Goal: Information Seeking & Learning: Check status

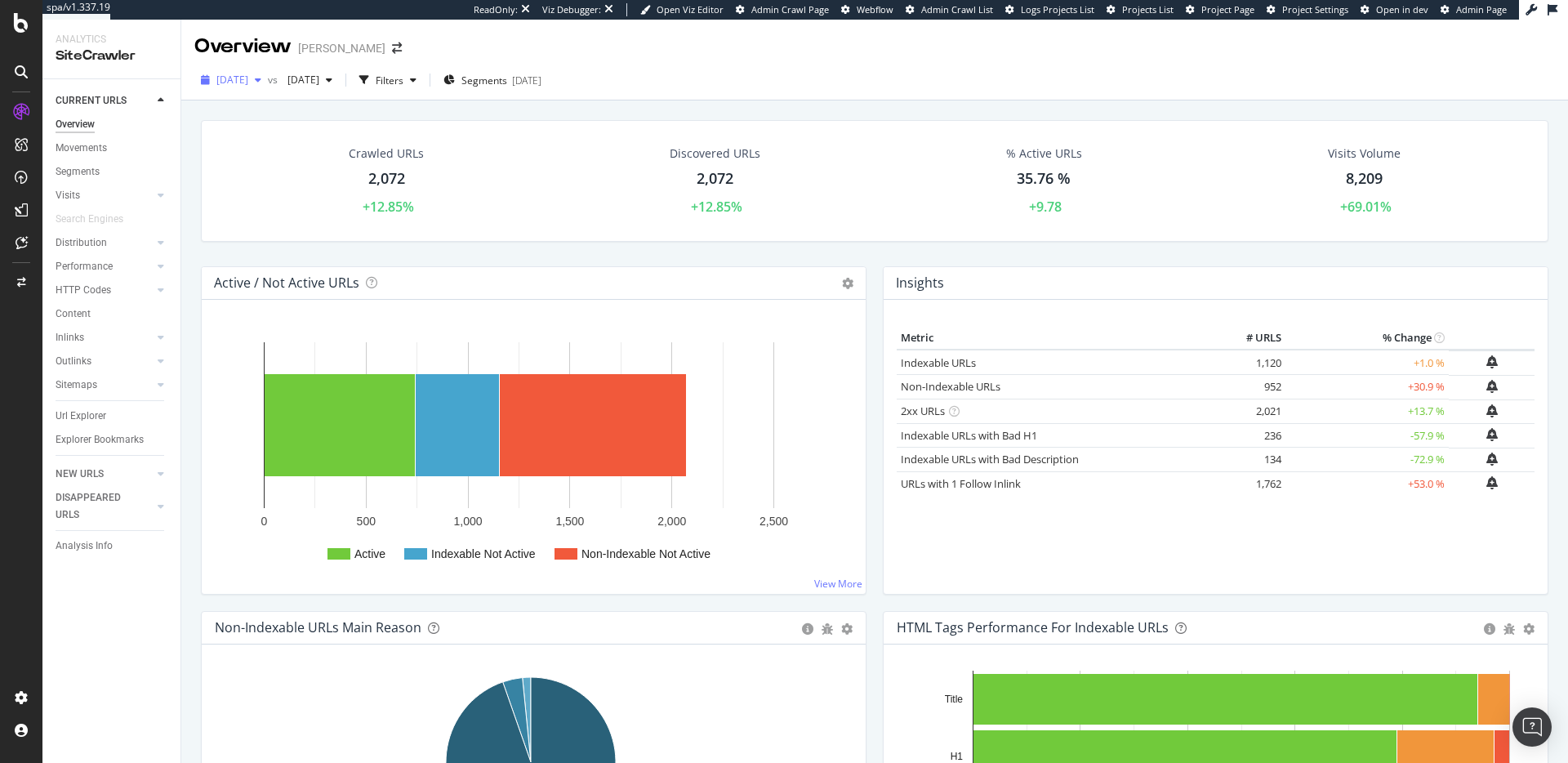
click at [248, 78] on span "[DATE]" at bounding box center [232, 79] width 32 height 14
click at [607, 98] on div "2025 Sep. 7th vs 2025 Jul. 20th Filters Segments 2025-01-29" at bounding box center [874, 84] width 1387 height 33
click at [242, 75] on span "2025 Sep. 7th" at bounding box center [232, 79] width 32 height 14
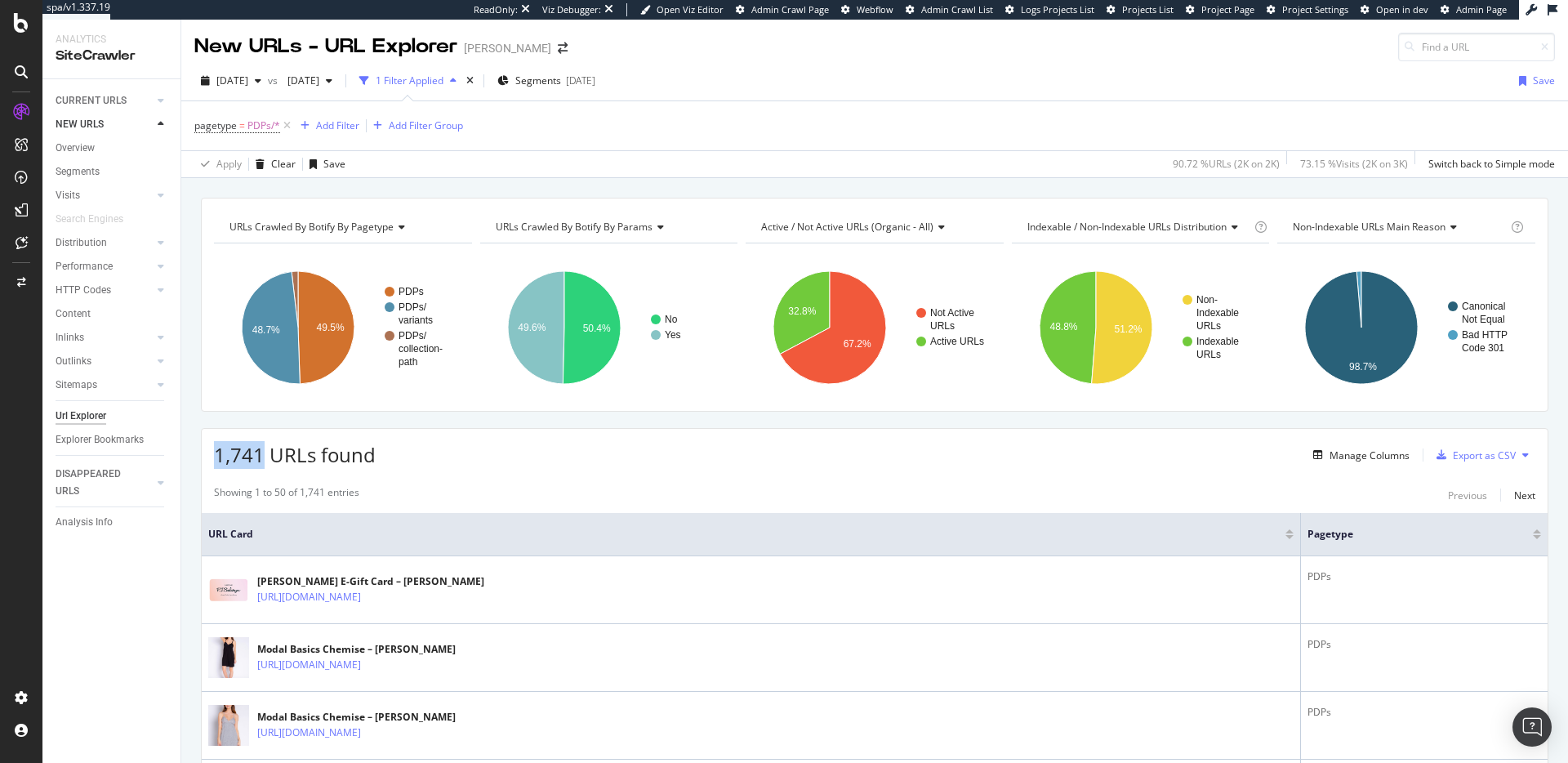
drag, startPoint x: 215, startPoint y: 459, endPoint x: 262, endPoint y: 460, distance: 47.0
click at [262, 460] on span "1,741 URLs found" at bounding box center [295, 454] width 162 height 27
click at [732, 182] on div "URLs Crawled By Botify By pagetype Chart (by Value) Table Expand Export as CSV …" at bounding box center [874, 198] width 1387 height 40
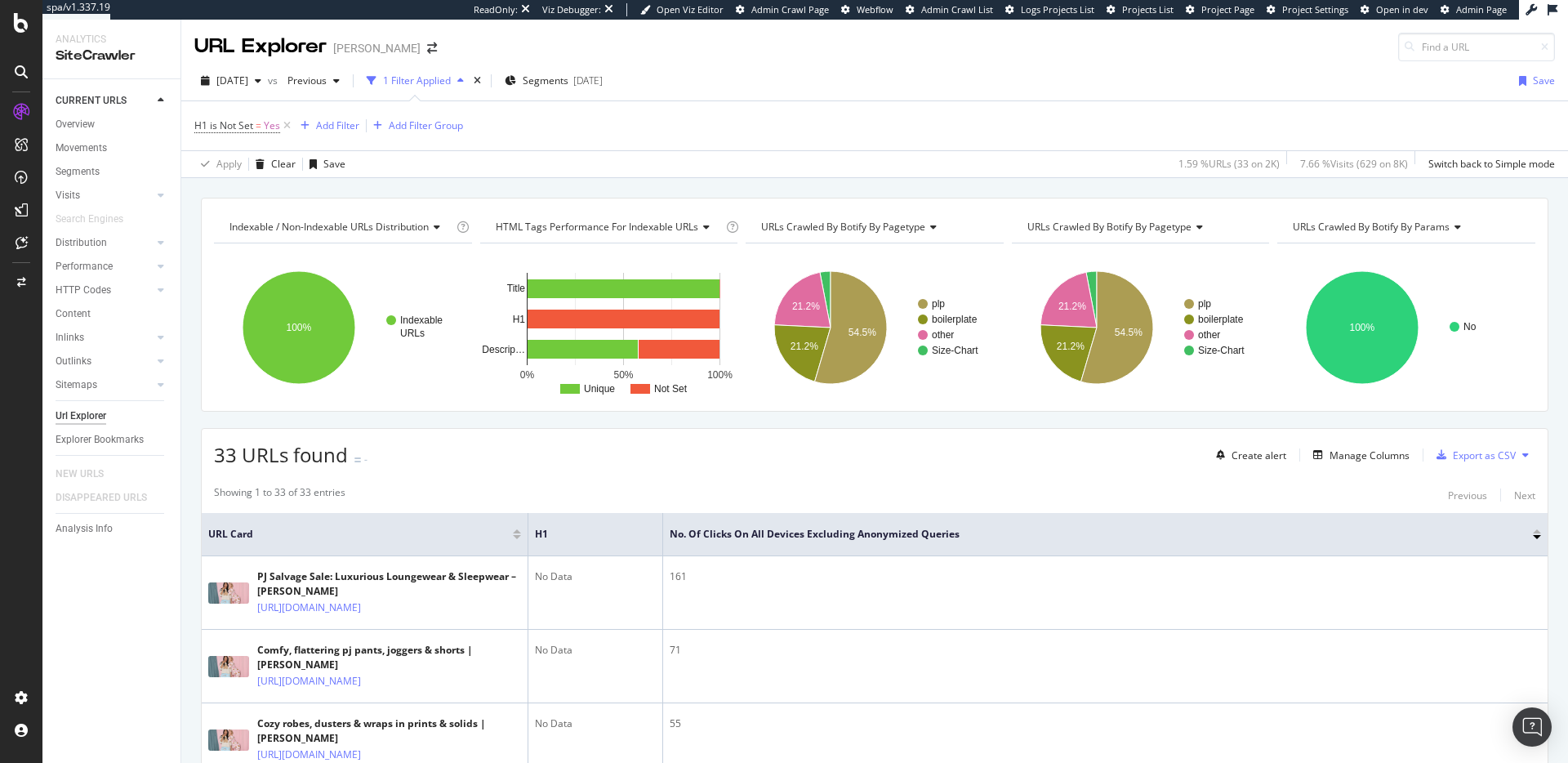
click at [179, 364] on div "Outlinks" at bounding box center [118, 362] width 125 height 24
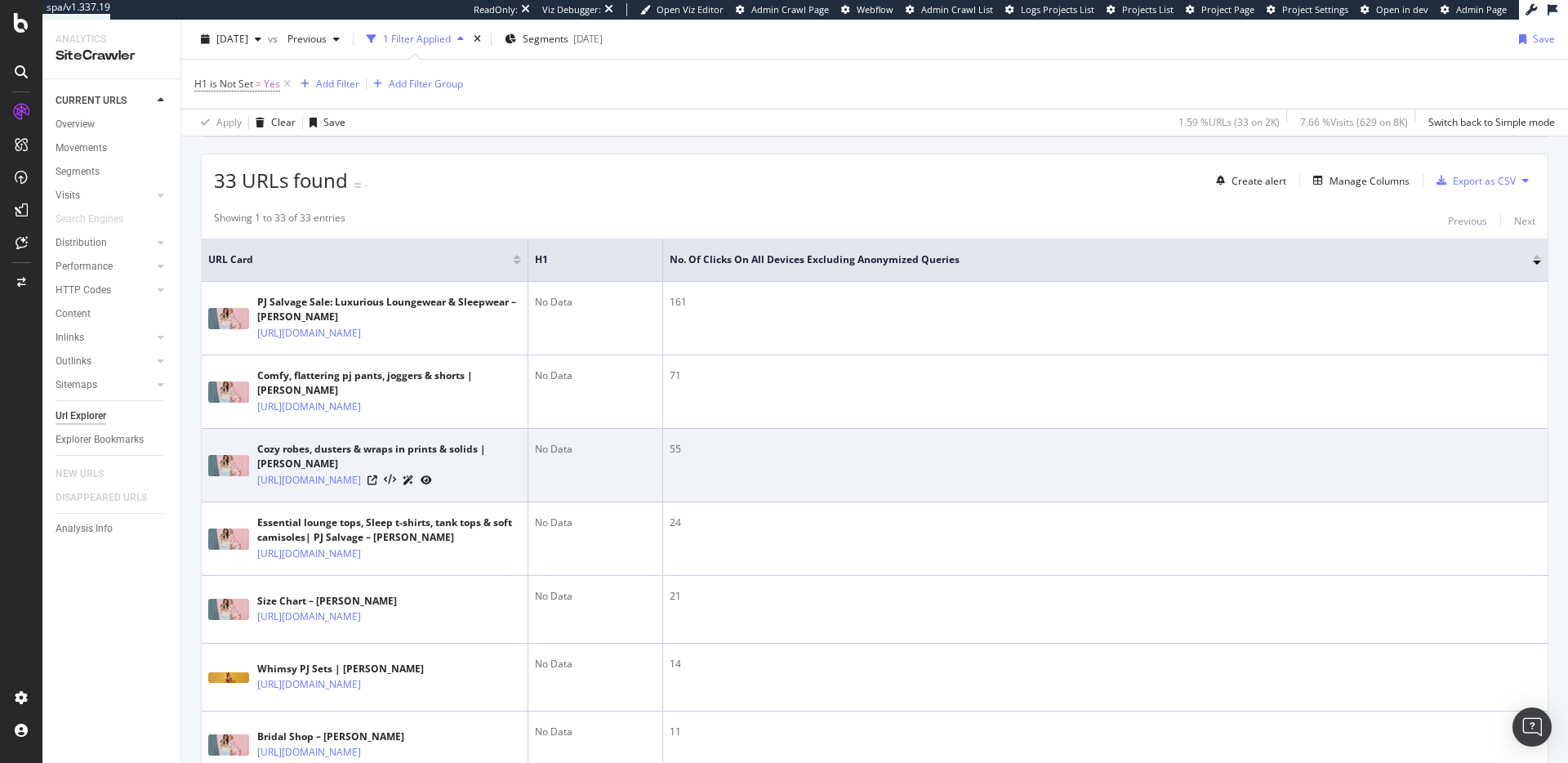
scroll to position [329, 0]
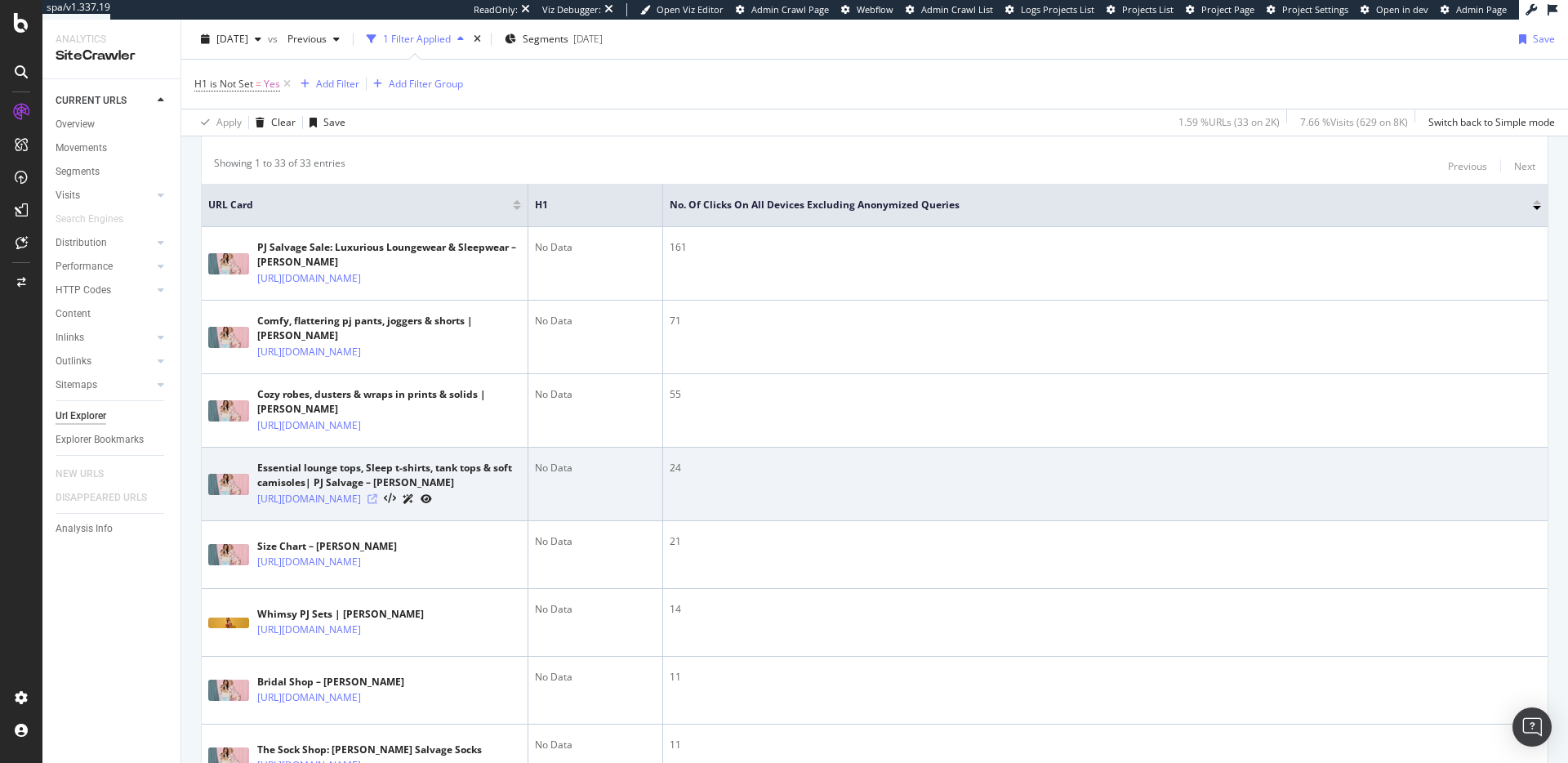
click at [377, 504] on icon at bounding box center [372, 499] width 10 height 10
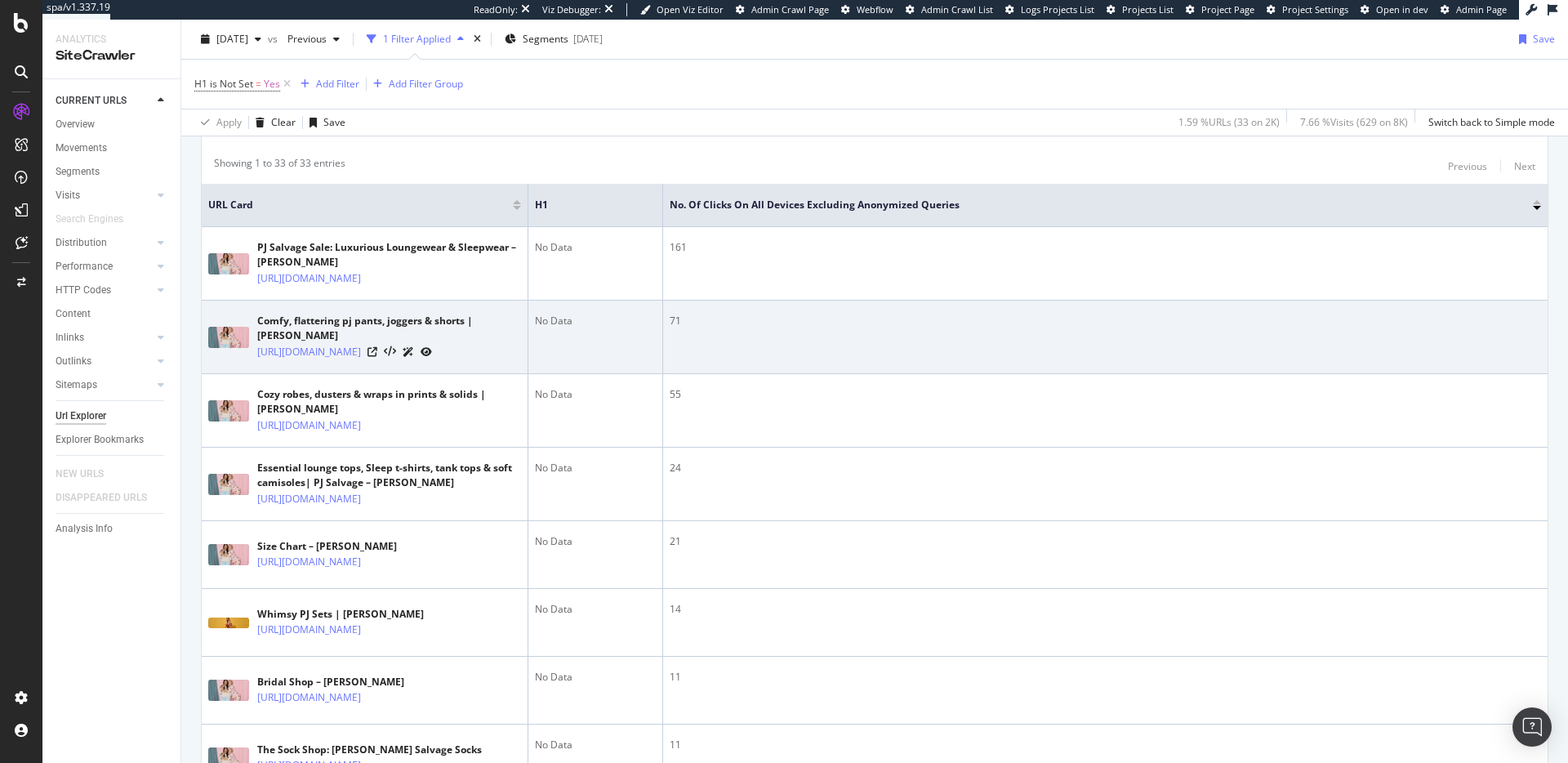
scroll to position [0, 0]
